Goal: Task Accomplishment & Management: Manage account settings

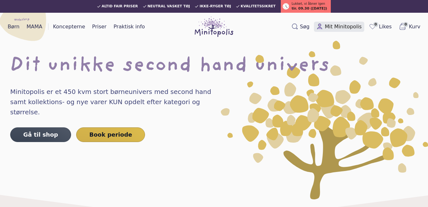
click at [337, 25] on span "Mit Minitopolis" at bounding box center [342, 27] width 37 height 8
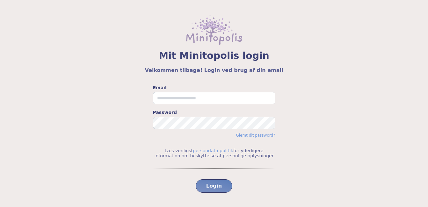
drag, startPoint x: 217, startPoint y: 91, endPoint x: 210, endPoint y: 96, distance: 8.4
click at [210, 96] on div "Email" at bounding box center [214, 94] width 122 height 20
click at [210, 96] on input "Email" at bounding box center [214, 98] width 122 height 12
type input "**********"
click at [214, 182] on span "Login" at bounding box center [214, 186] width 16 height 8
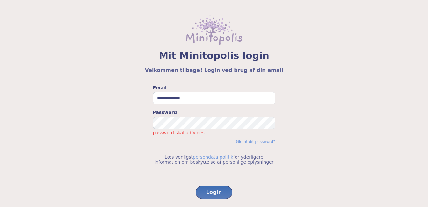
click at [211, 192] on span "Login" at bounding box center [214, 193] width 16 height 8
